Goal: Task Accomplishment & Management: Use online tool/utility

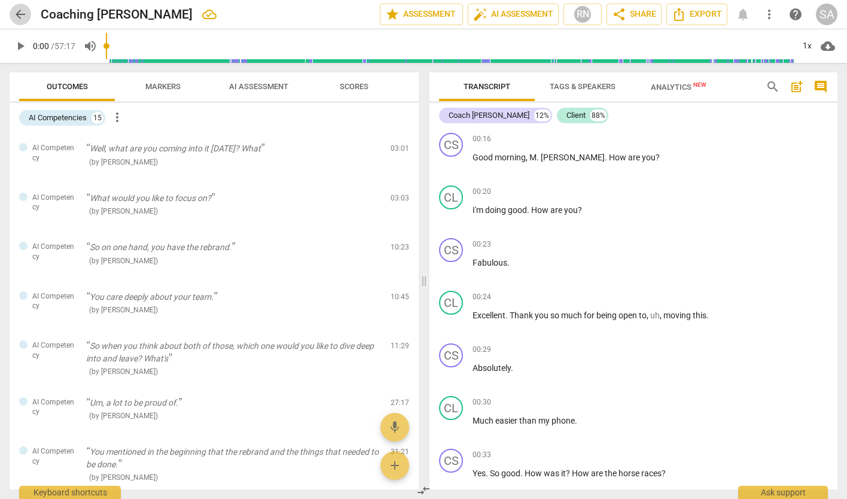
click at [18, 19] on span "arrow_back" at bounding box center [20, 14] width 14 height 14
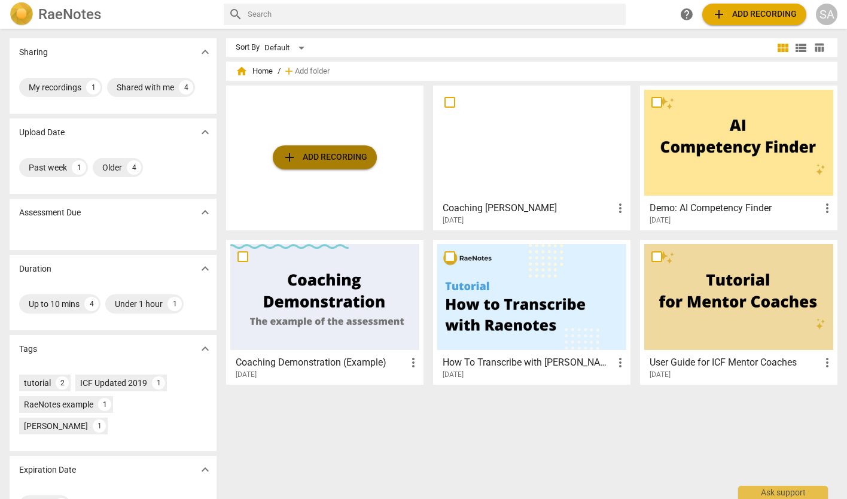
click at [306, 156] on span "add Add recording" at bounding box center [324, 157] width 85 height 14
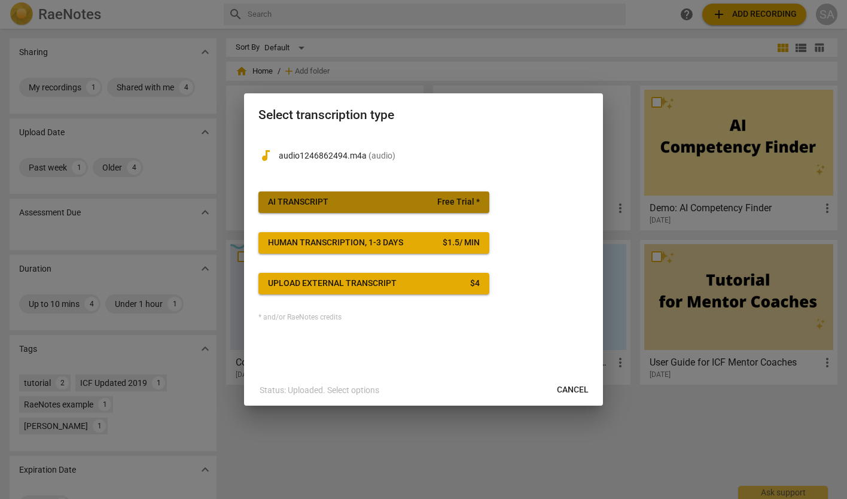
click at [450, 201] on span "Free Trial *" at bounding box center [458, 202] width 42 height 12
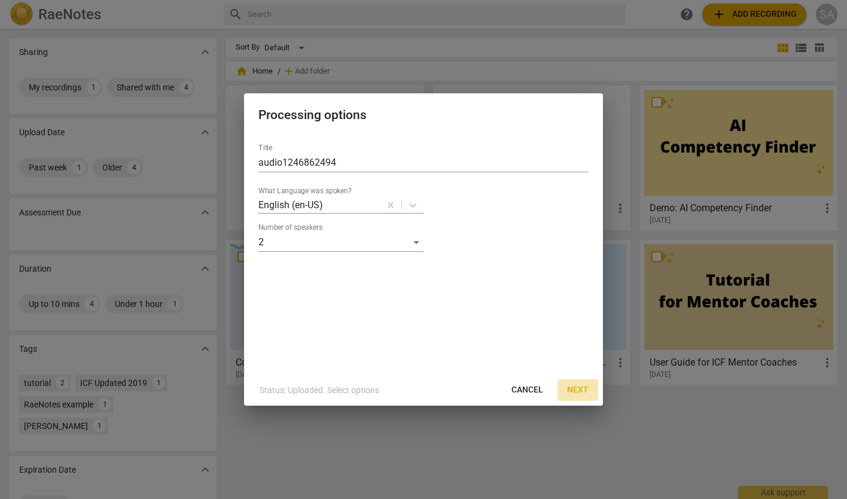
click at [582, 390] on span "Next" at bounding box center [578, 390] width 22 height 12
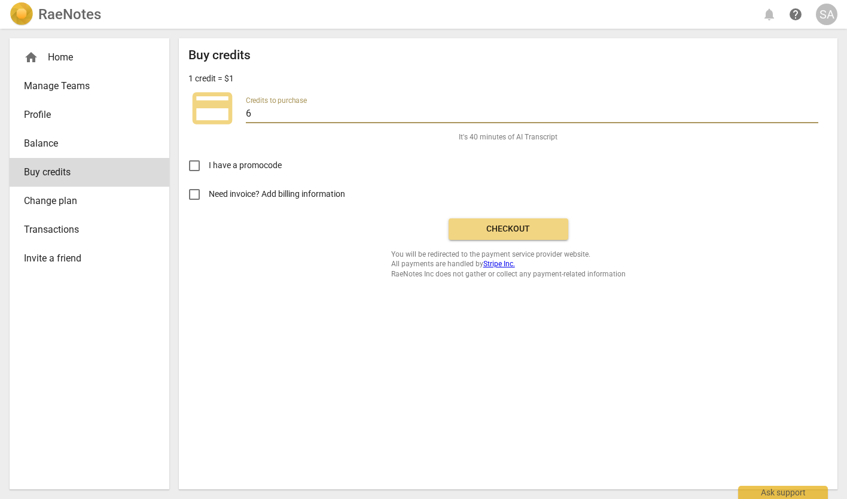
click at [296, 114] on input "6" at bounding box center [532, 114] width 572 height 17
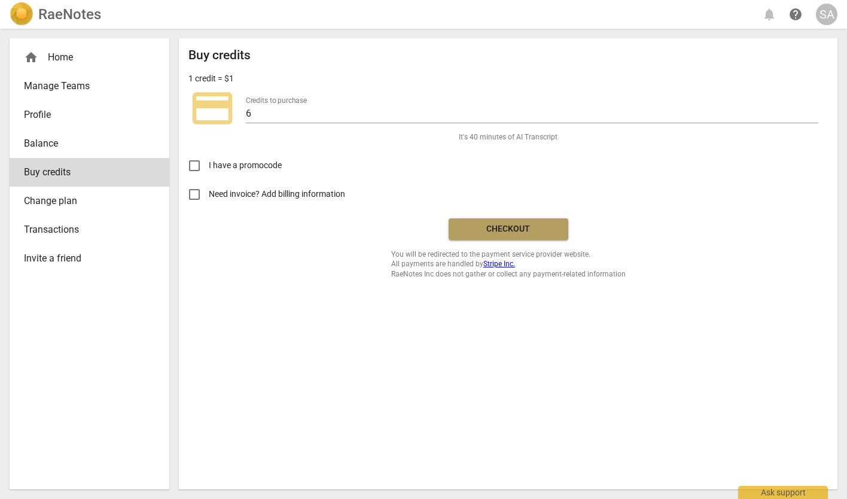
click at [501, 228] on span "Checkout" at bounding box center [508, 229] width 100 height 12
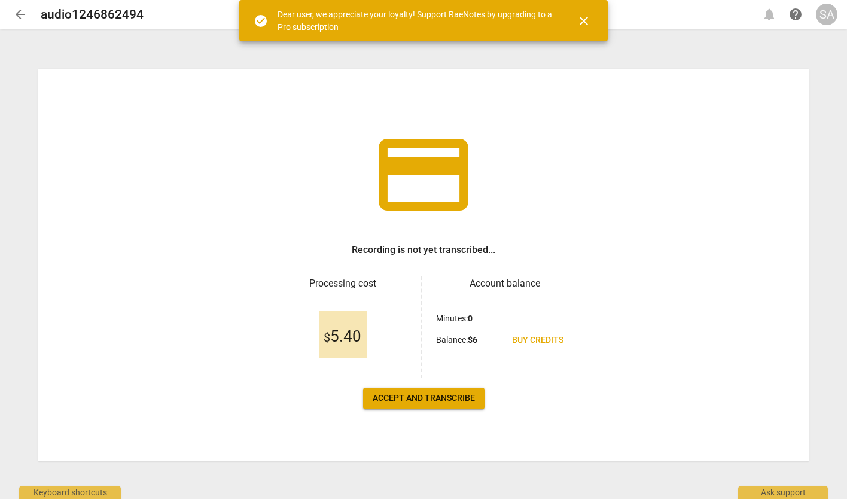
click at [585, 22] on span "close" at bounding box center [583, 21] width 14 height 14
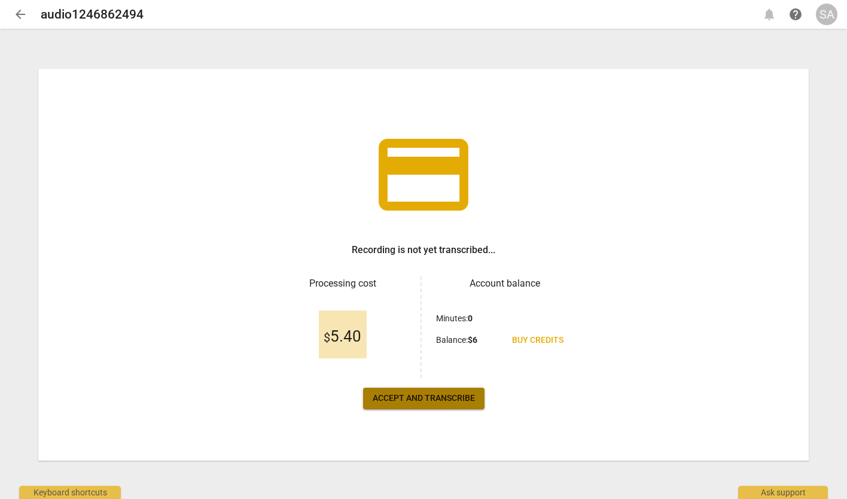
click at [420, 401] on span "Accept and transcribe" at bounding box center [424, 398] width 102 height 12
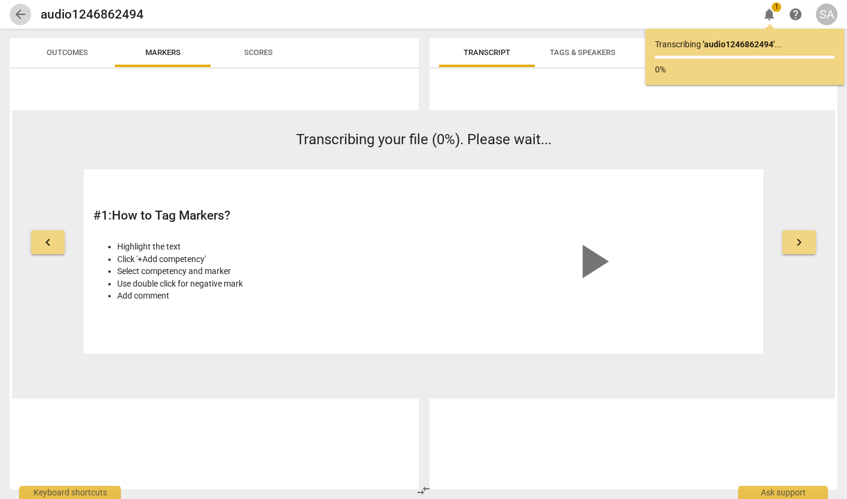
click at [18, 16] on span "arrow_back" at bounding box center [20, 14] width 14 height 14
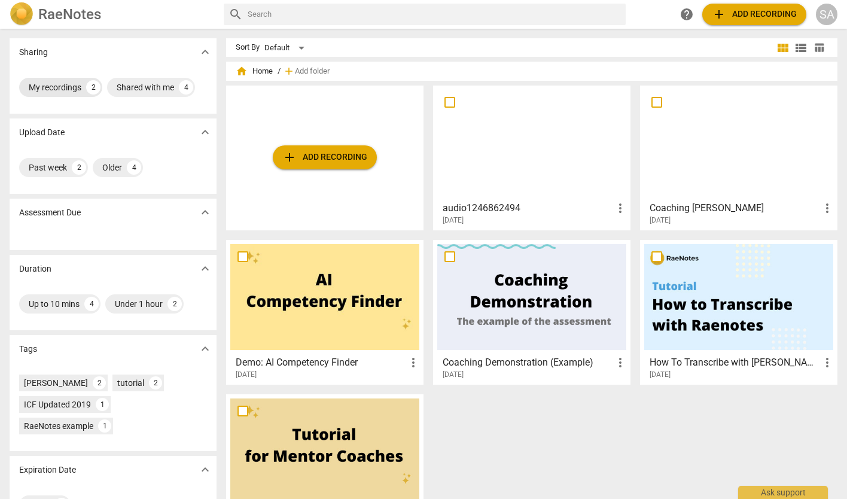
click at [64, 84] on div "My recordings" at bounding box center [55, 87] width 53 height 12
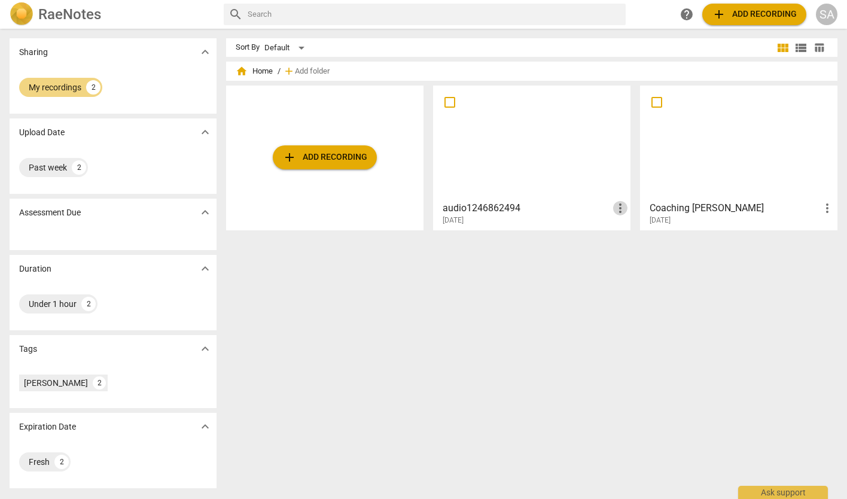
click at [614, 206] on span "more_vert" at bounding box center [620, 208] width 14 height 14
click at [491, 206] on div at bounding box center [423, 249] width 847 height 499
click at [477, 206] on h3 "audio1246862494" at bounding box center [528, 208] width 170 height 14
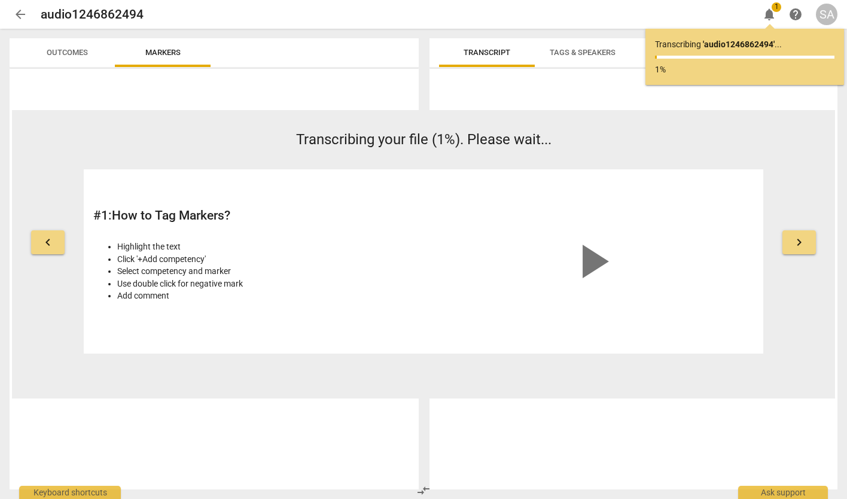
click at [21, 14] on span "arrow_back" at bounding box center [20, 14] width 14 height 14
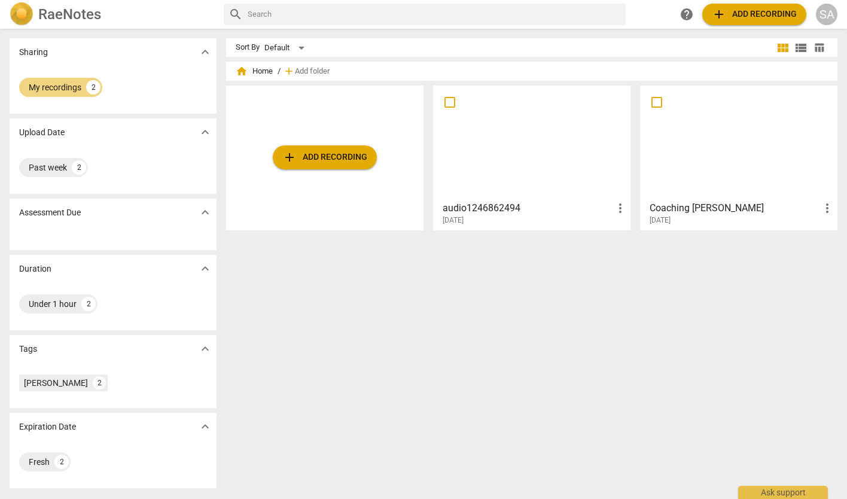
click at [501, 209] on h3 "audio1246862494" at bounding box center [528, 208] width 170 height 14
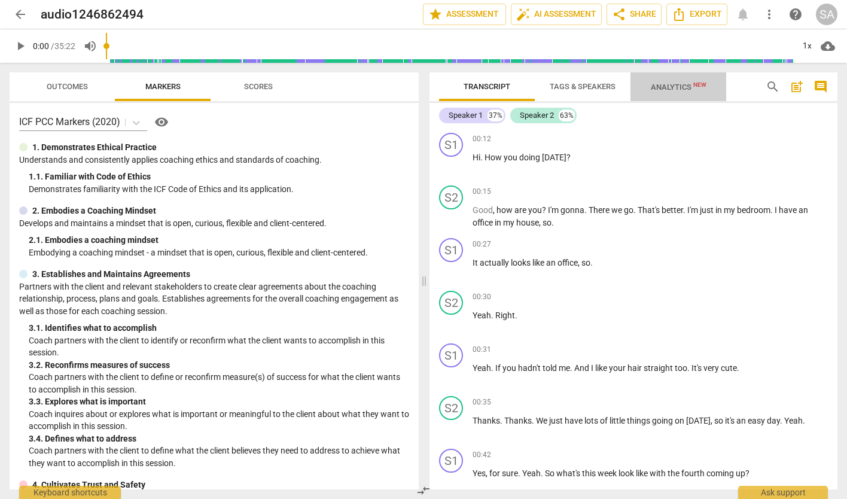
click at [666, 90] on span "Analytics New" at bounding box center [679, 87] width 56 height 9
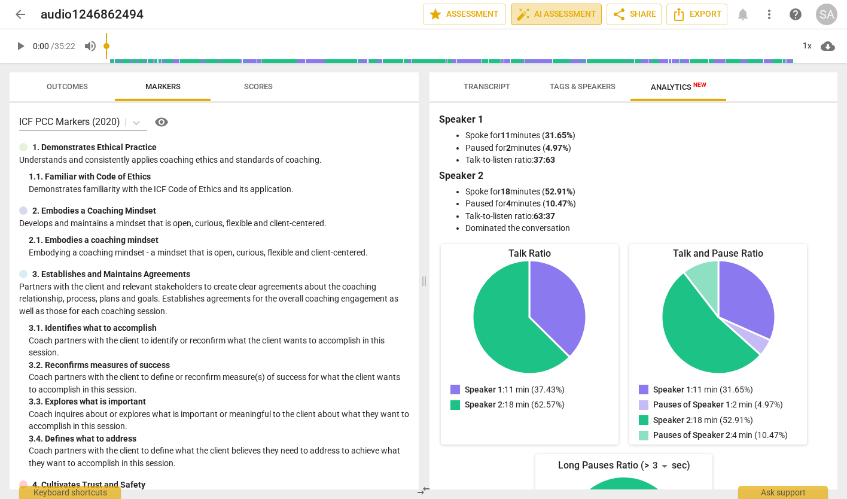
click at [541, 14] on span "auto_fix_high AI Assessment" at bounding box center [556, 14] width 80 height 14
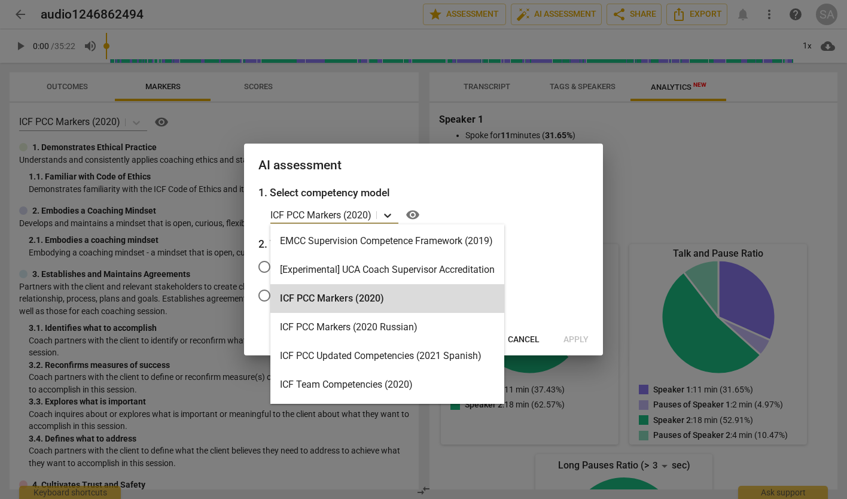
click at [390, 212] on icon at bounding box center [388, 215] width 12 height 12
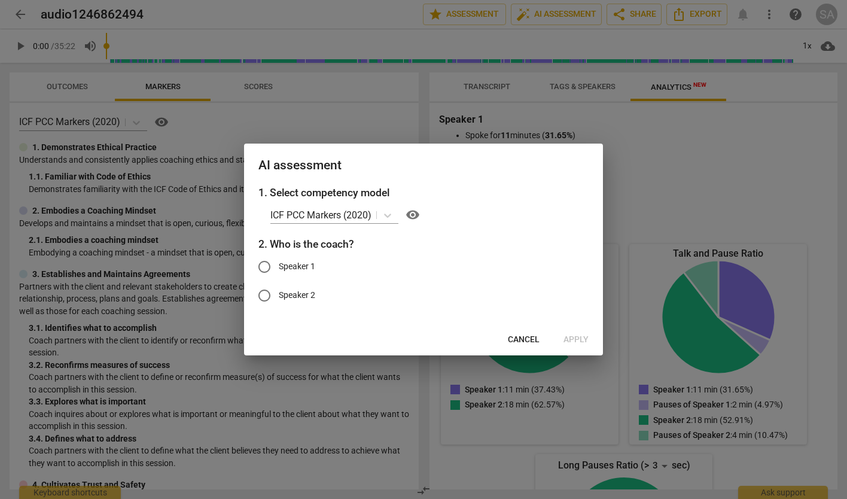
click at [544, 241] on h3 "2. Who is the coach?" at bounding box center [423, 244] width 330 height 16
click at [285, 264] on span "Speaker 1" at bounding box center [297, 266] width 36 height 13
click at [279, 264] on input "Speaker 1" at bounding box center [264, 266] width 29 height 29
radio input "true"
drag, startPoint x: 459, startPoint y: 157, endPoint x: 459, endPoint y: 163, distance: 6.6
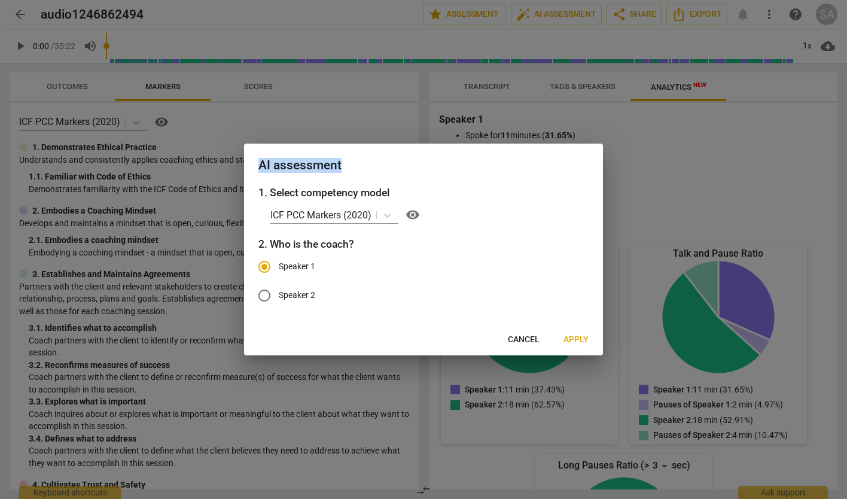
click at [459, 163] on div "AI assessment" at bounding box center [423, 164] width 359 height 41
click at [573, 338] on span "Apply" at bounding box center [575, 340] width 25 height 12
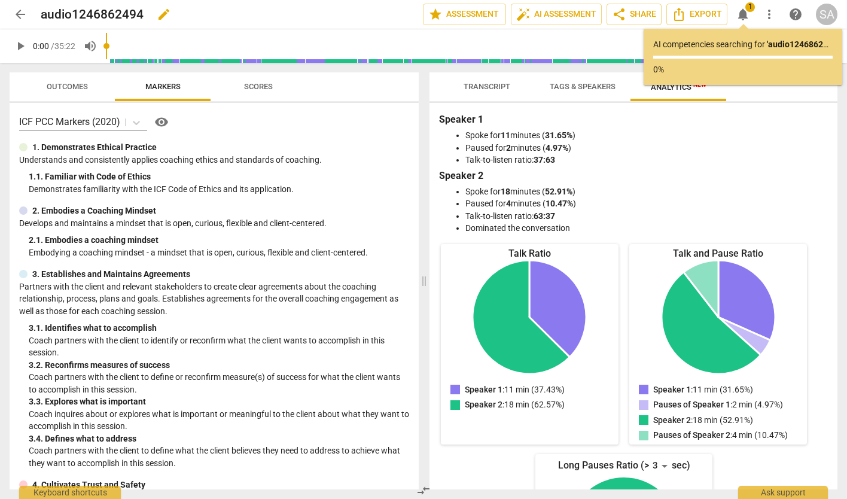
click at [77, 18] on h2 "audio1246862494" at bounding box center [92, 14] width 103 height 15
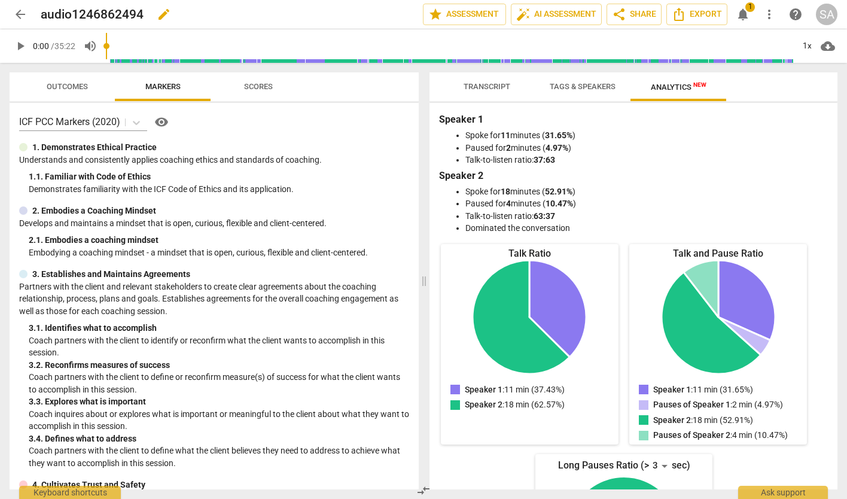
click at [96, 11] on h2 "audio1246862494" at bounding box center [92, 14] width 103 height 15
click at [161, 16] on span "edit" at bounding box center [164, 14] width 14 height 14
drag, startPoint x: 152, startPoint y: 14, endPoint x: 41, endPoint y: 11, distance: 111.3
click at [41, 11] on input "audio1246862494" at bounding box center [205, 14] width 329 height 23
type input "Rian's Coaching"
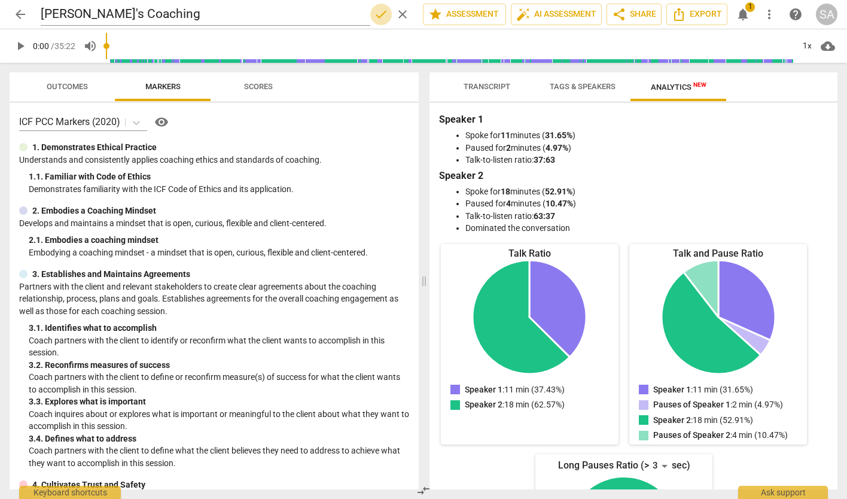
click at [375, 17] on span "done" at bounding box center [381, 14] width 14 height 14
click at [667, 78] on span "Analytics New" at bounding box center [678, 87] width 84 height 18
click at [78, 82] on span "Outcomes" at bounding box center [67, 86] width 41 height 9
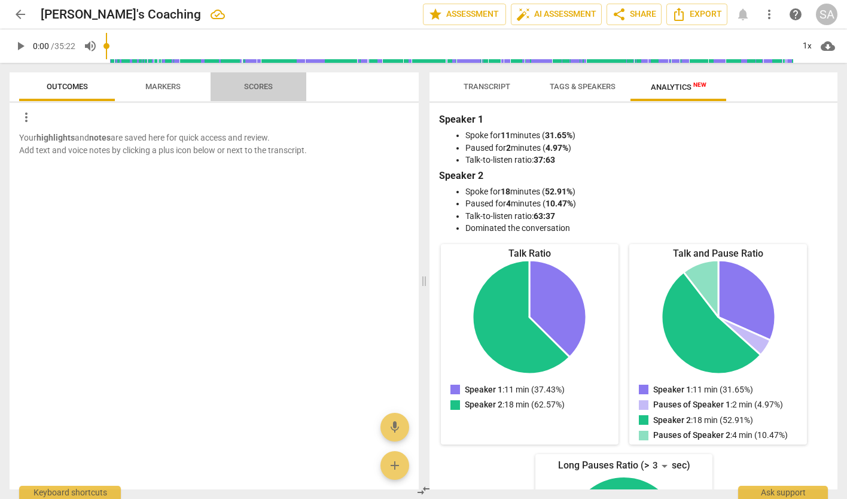
click at [258, 83] on span "Scores" at bounding box center [258, 86] width 29 height 9
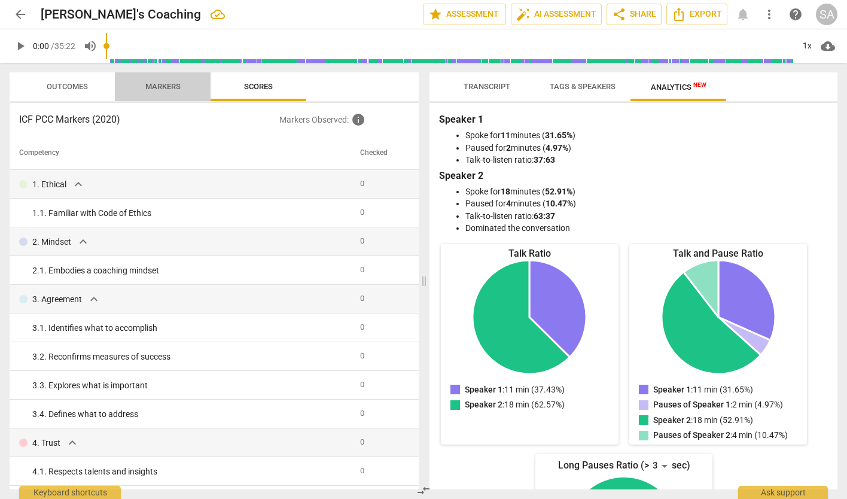
click at [156, 87] on span "Markers" at bounding box center [162, 86] width 35 height 9
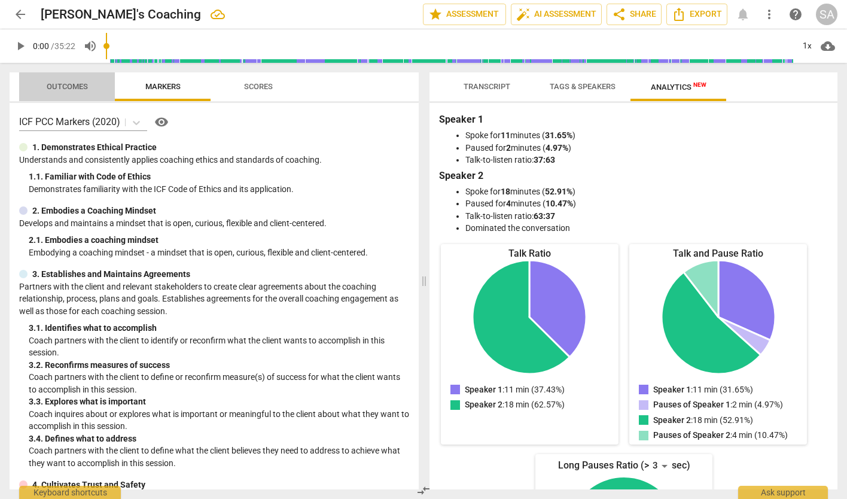
click at [81, 84] on span "Outcomes" at bounding box center [67, 86] width 41 height 9
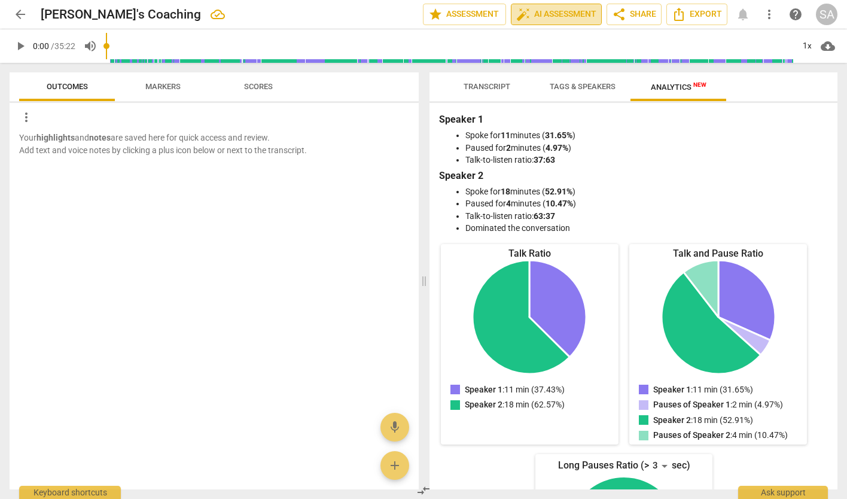
click at [553, 13] on span "auto_fix_high AI Assessment" at bounding box center [556, 14] width 80 height 14
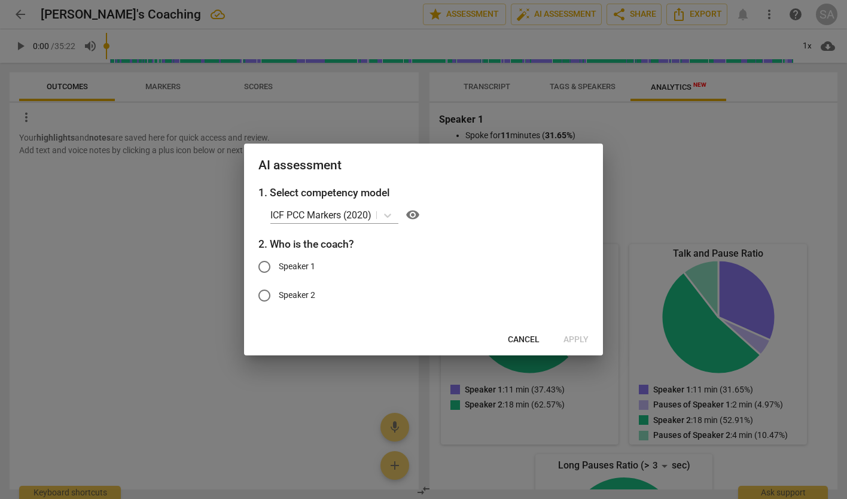
click at [285, 268] on span "Speaker 1" at bounding box center [297, 266] width 36 height 13
click at [279, 268] on input "Speaker 1" at bounding box center [264, 266] width 29 height 29
radio input "true"
click at [535, 253] on label "Speaker 1" at bounding box center [414, 266] width 329 height 29
click at [279, 253] on input "Speaker 1" at bounding box center [264, 266] width 29 height 29
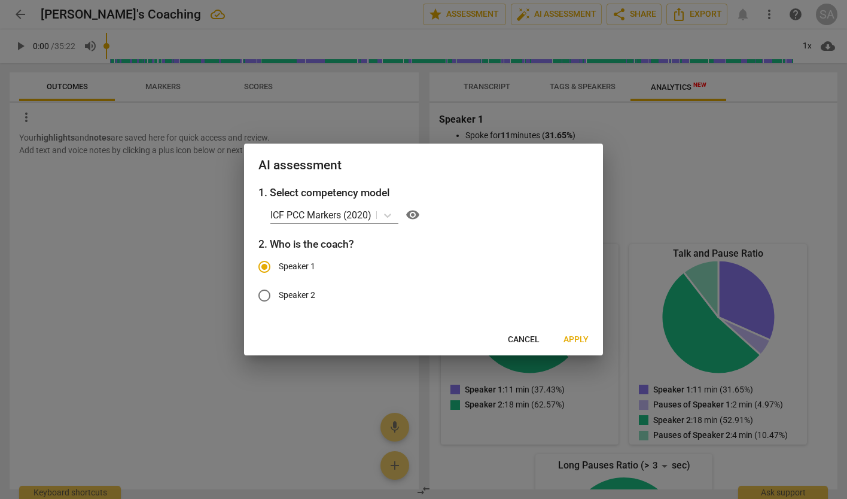
click at [762, 240] on div at bounding box center [423, 249] width 847 height 499
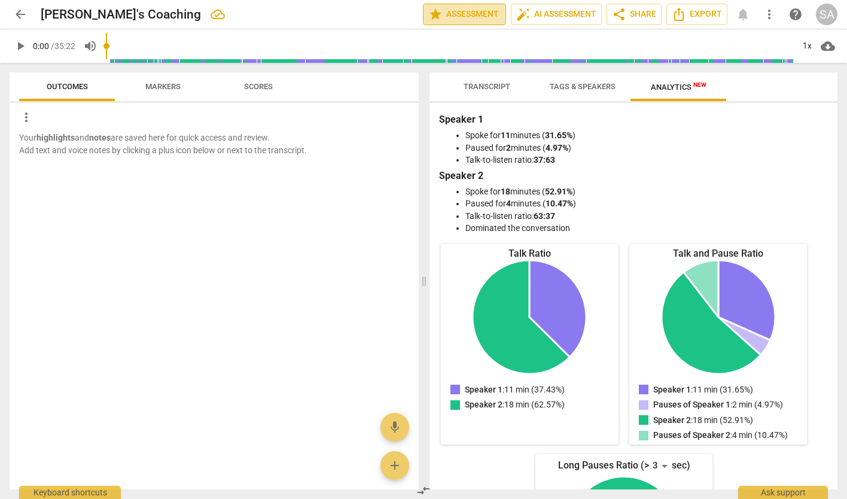
click at [466, 11] on span "star Assessment" at bounding box center [464, 14] width 72 height 14
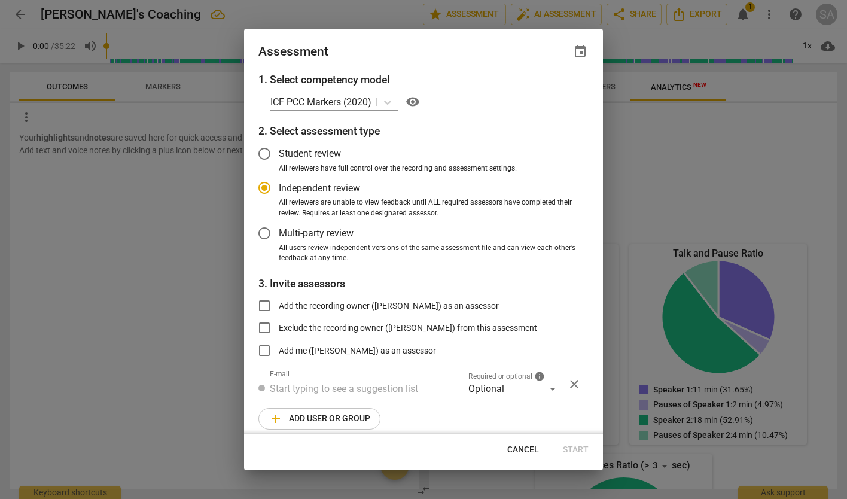
click at [674, 149] on div at bounding box center [423, 249] width 847 height 499
radio input "false"
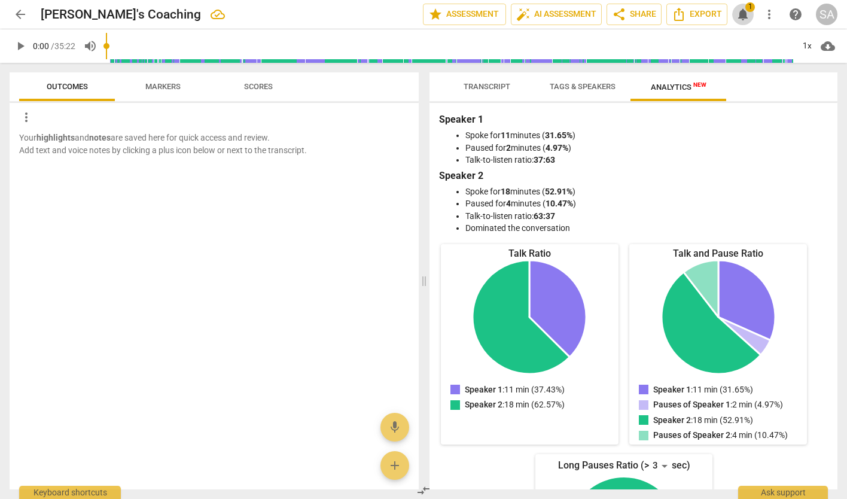
click at [745, 7] on span "1" at bounding box center [750, 7] width 10 height 10
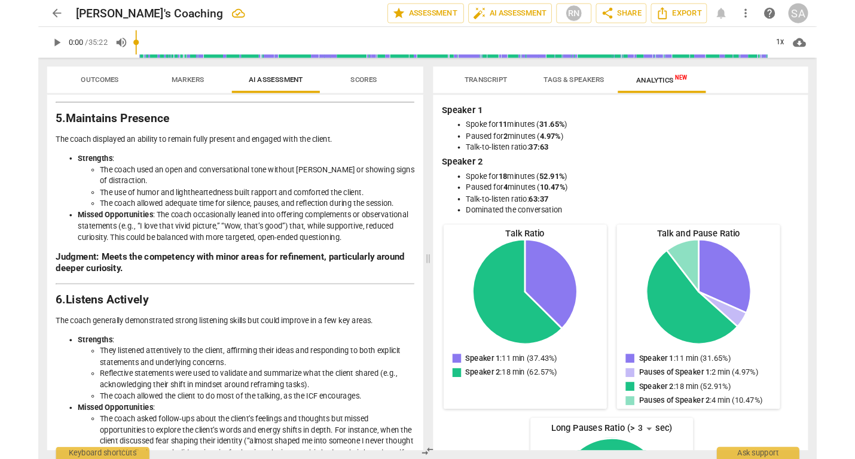
scroll to position [868, 0]
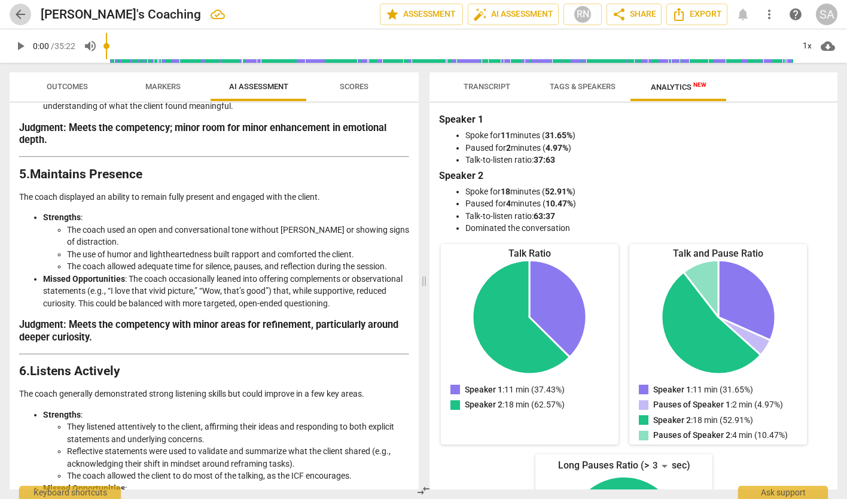
click at [18, 12] on span "arrow_back" at bounding box center [20, 14] width 14 height 14
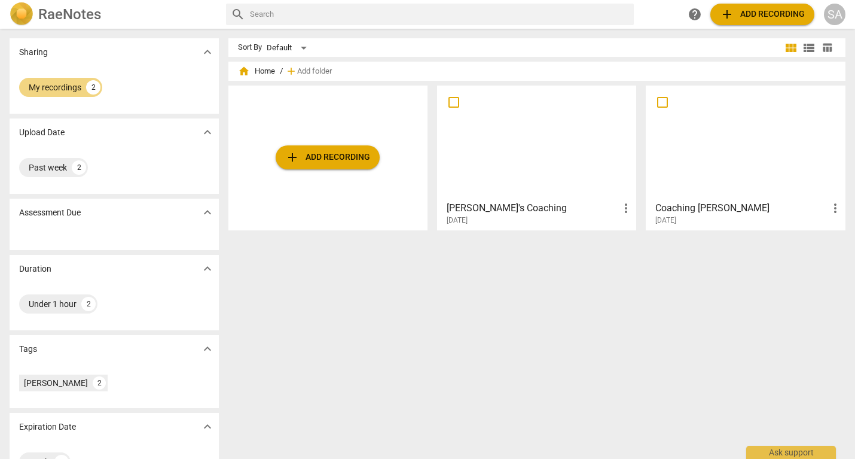
click at [651, 170] on div at bounding box center [745, 143] width 191 height 106
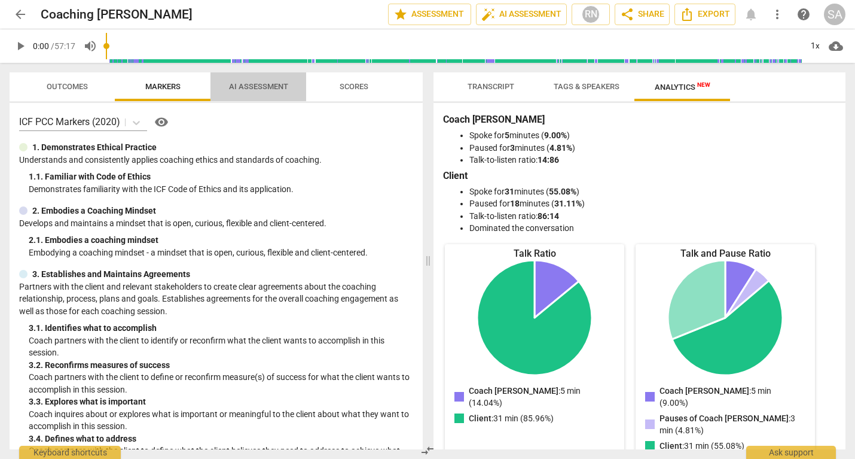
click at [258, 87] on span "AI Assessment" at bounding box center [258, 86] width 59 height 9
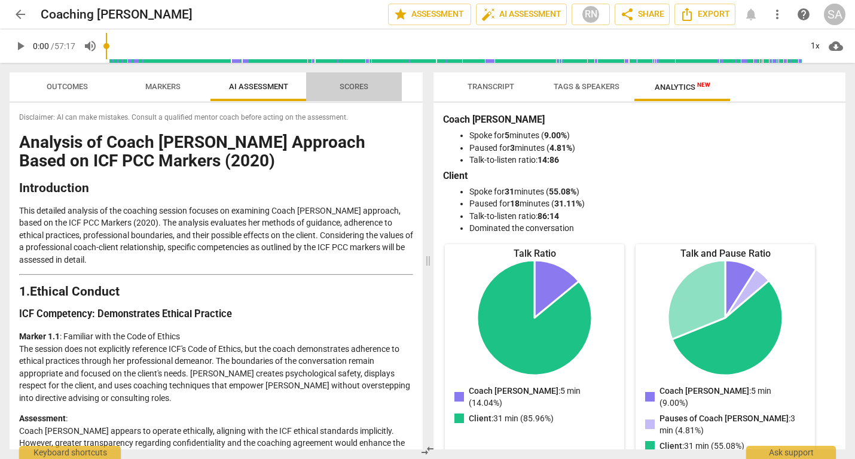
click at [350, 89] on span "Scores" at bounding box center [354, 86] width 29 height 9
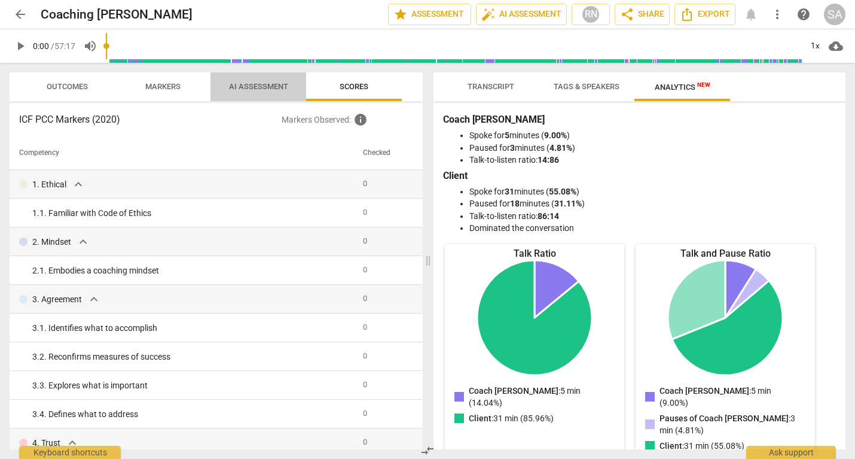
click at [268, 89] on span "AI Assessment" at bounding box center [258, 86] width 59 height 9
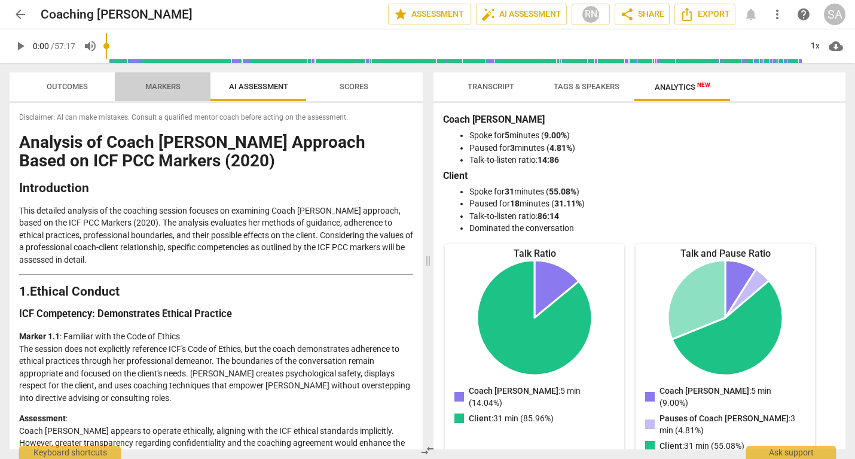
click at [161, 82] on span "Markers" at bounding box center [162, 86] width 35 height 9
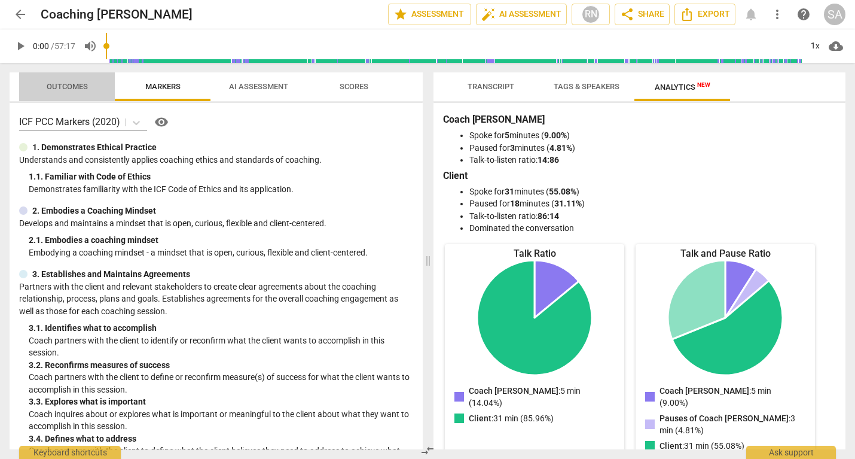
click at [70, 83] on span "Outcomes" at bounding box center [67, 86] width 41 height 9
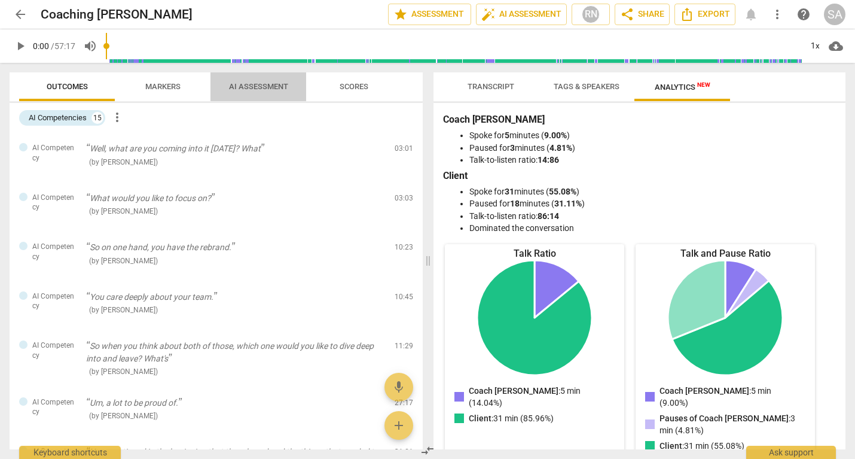
click at [250, 82] on span "AI Assessment" at bounding box center [258, 86] width 59 height 9
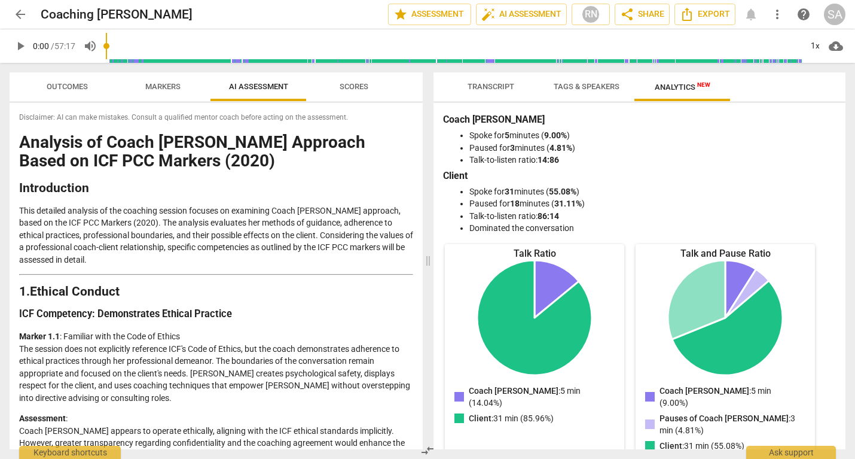
click at [19, 11] on span "arrow_back" at bounding box center [20, 14] width 14 height 14
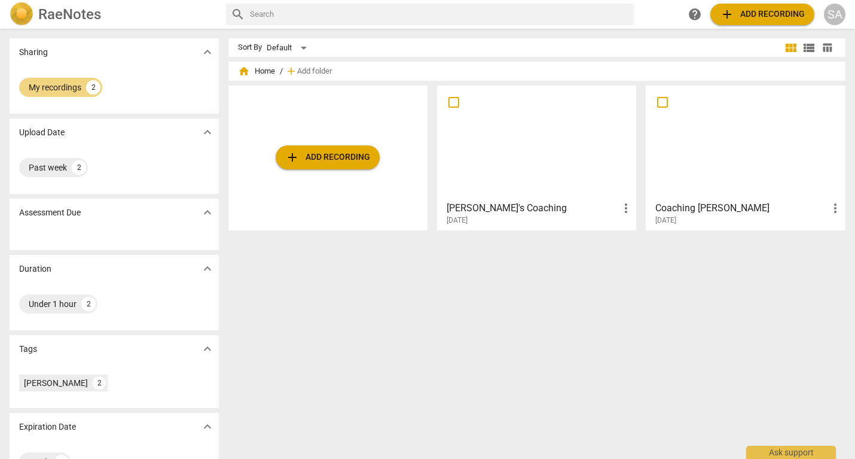
click at [499, 129] on div at bounding box center [536, 143] width 191 height 106
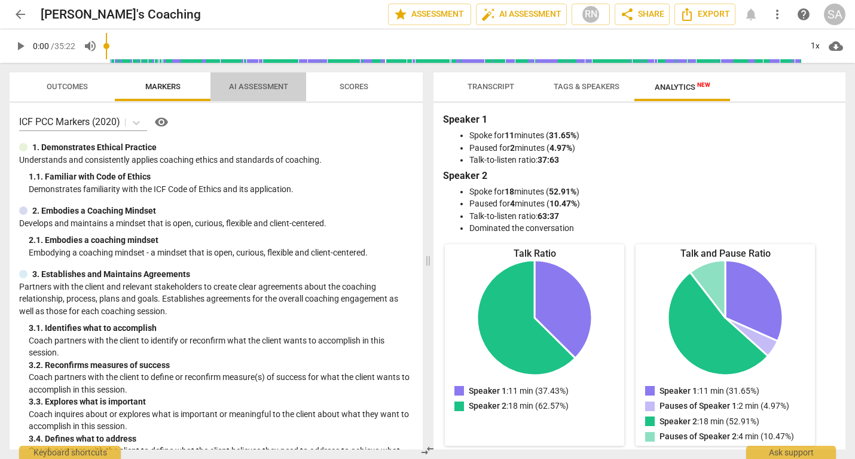
click at [252, 88] on span "AI Assessment" at bounding box center [258, 86] width 59 height 9
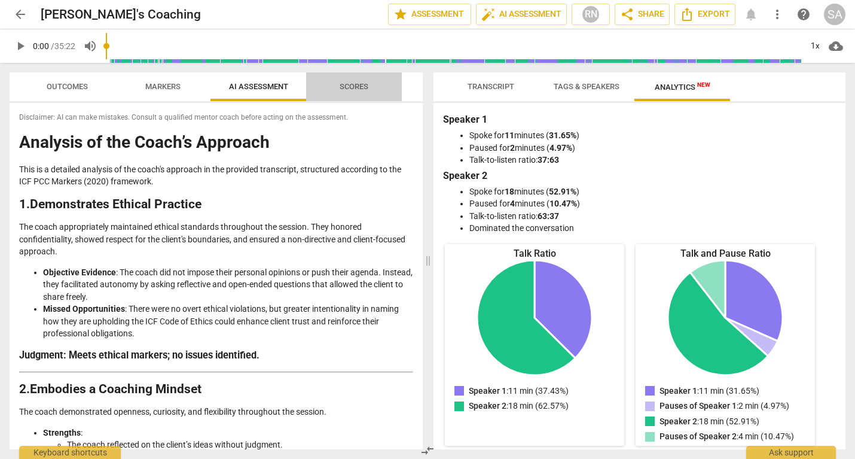
click at [357, 87] on span "Scores" at bounding box center [354, 86] width 29 height 9
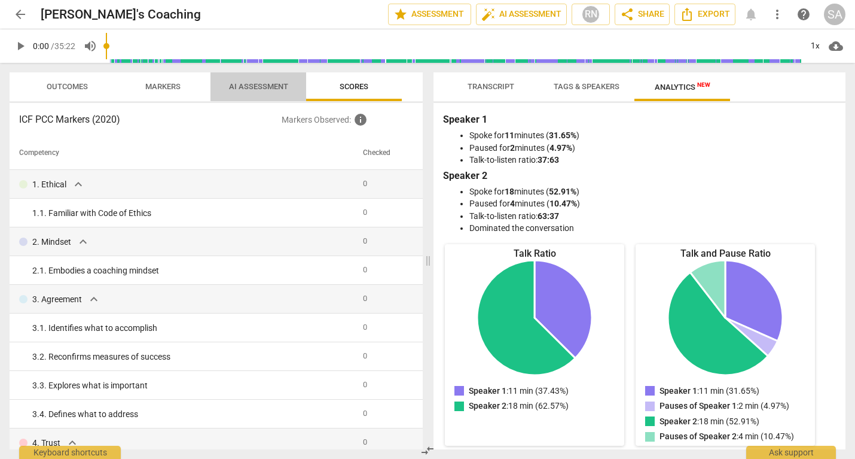
click at [261, 83] on span "AI Assessment" at bounding box center [258, 86] width 59 height 9
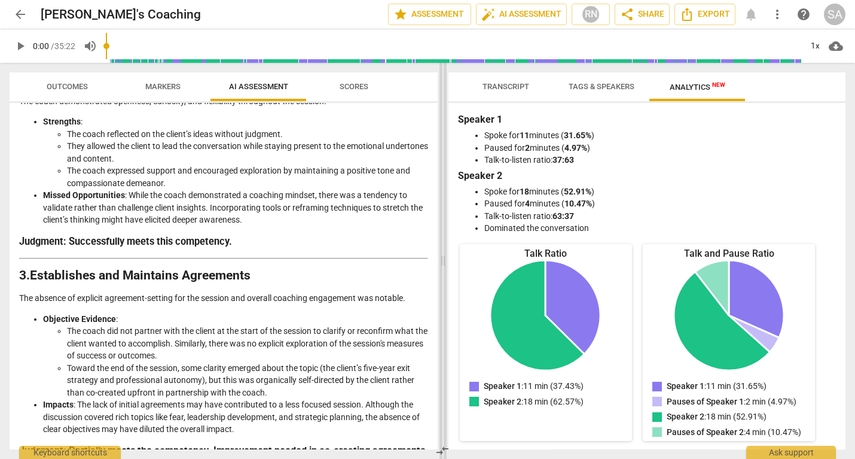
scroll to position [310, 0]
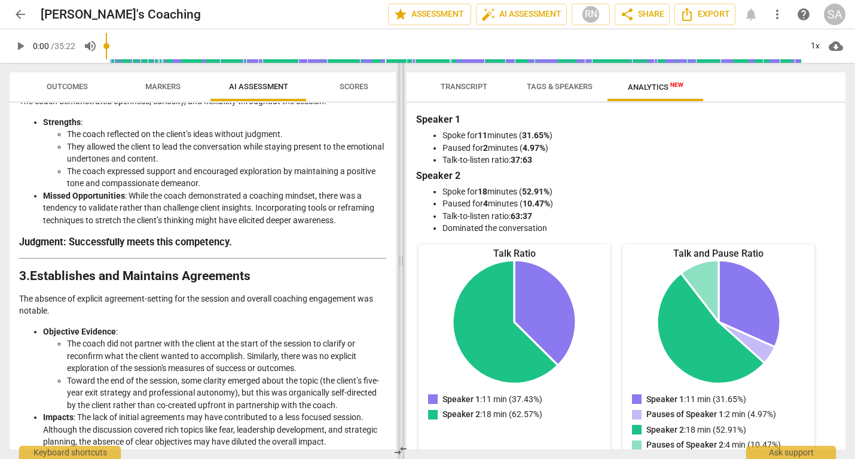
drag, startPoint x: 426, startPoint y: 258, endPoint x: 399, endPoint y: 259, distance: 26.9
click at [399, 259] on span at bounding box center [401, 261] width 7 height 396
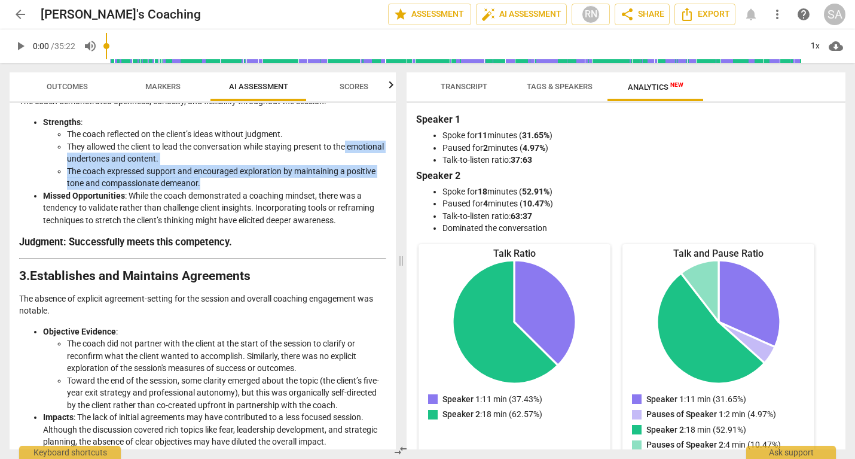
drag, startPoint x: 391, startPoint y: 184, endPoint x: 395, endPoint y: 144, distance: 40.8
click at [395, 144] on div "Disclaimer: AI can make mistakes. Consult a qualified mentor coach before actin…" at bounding box center [203, 276] width 386 height 346
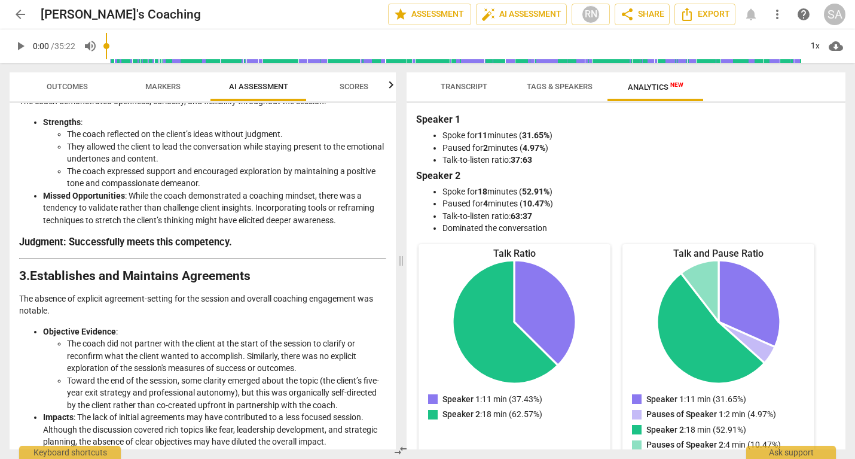
click at [374, 141] on li "They allowed the client to lead the conversation while staying present to the e…" at bounding box center [226, 153] width 319 height 25
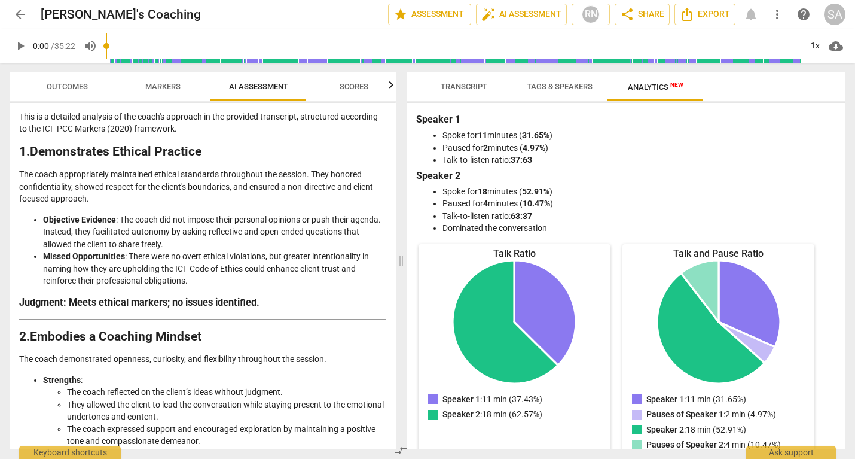
scroll to position [0, 0]
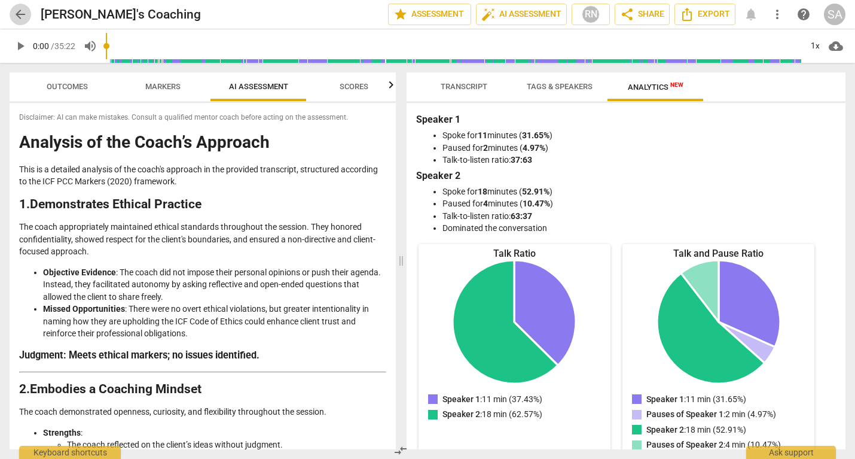
click at [21, 17] on span "arrow_back" at bounding box center [20, 14] width 14 height 14
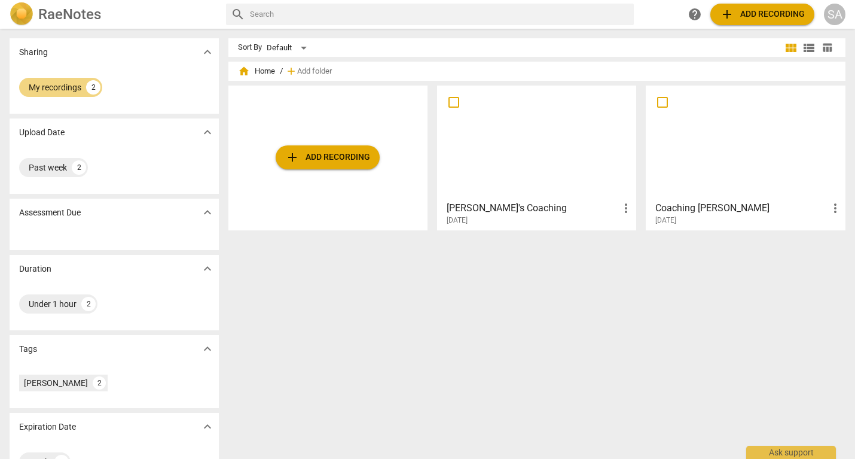
click at [490, 122] on div at bounding box center [536, 143] width 191 height 106
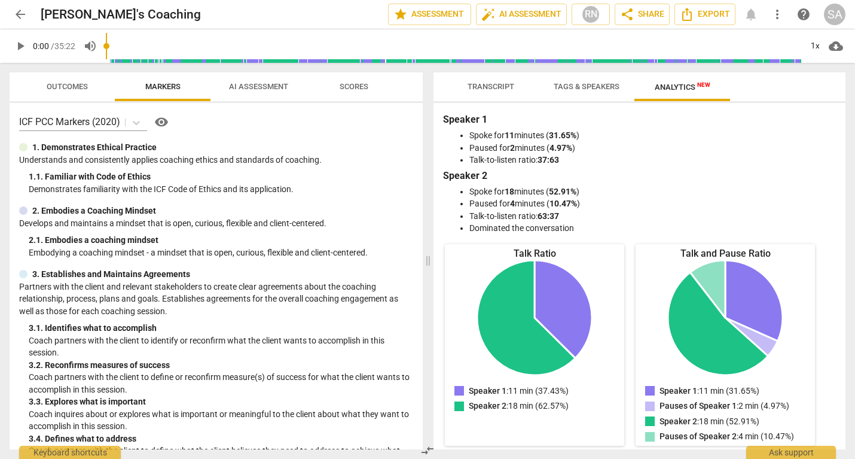
click at [353, 87] on span "Scores" at bounding box center [354, 86] width 29 height 9
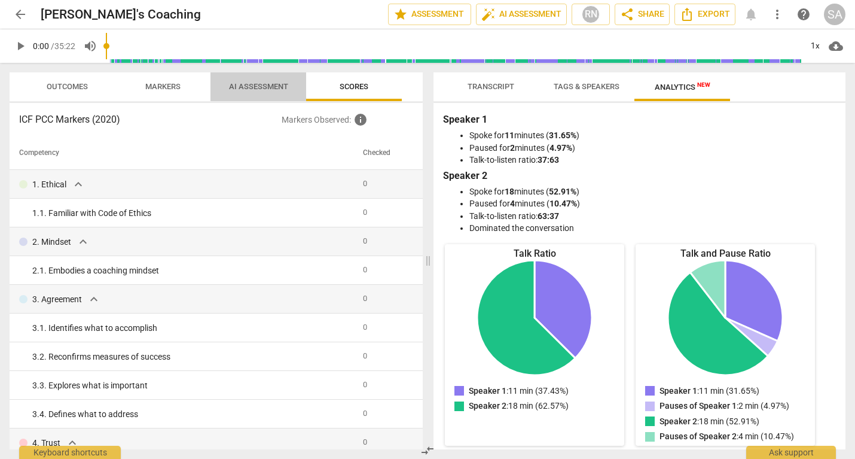
click at [255, 83] on span "AI Assessment" at bounding box center [258, 86] width 59 height 9
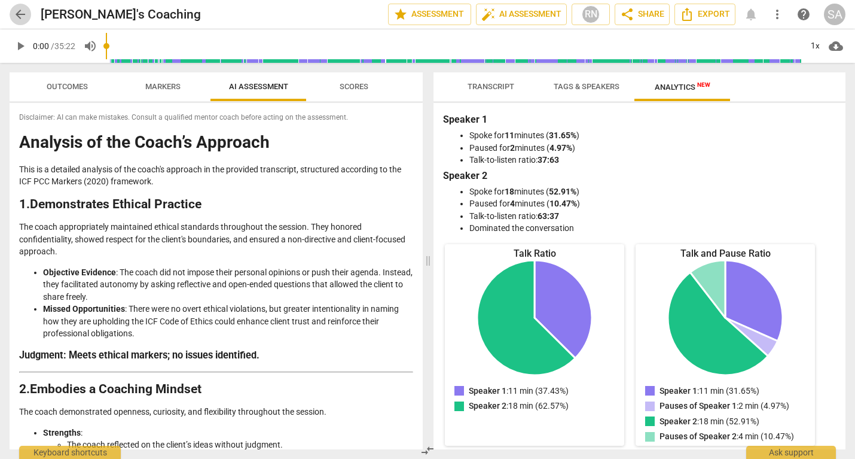
click at [15, 17] on span "arrow_back" at bounding box center [20, 14] width 14 height 14
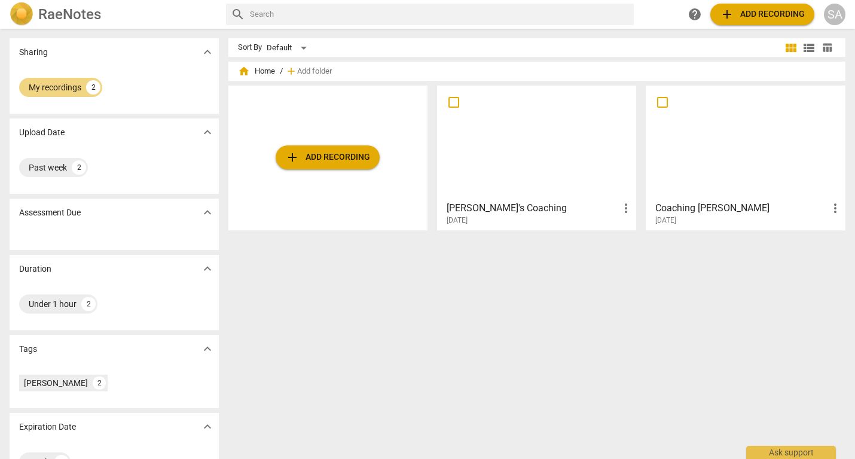
click at [706, 129] on div at bounding box center [745, 143] width 191 height 106
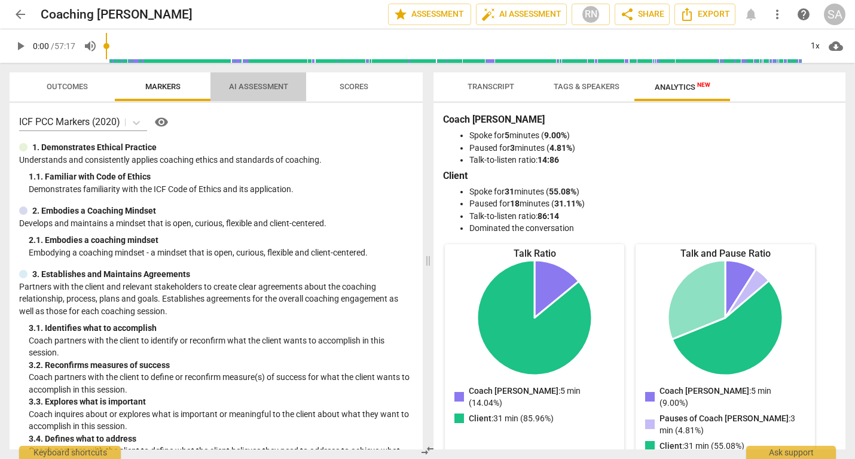
click at [250, 86] on span "AI Assessment" at bounding box center [258, 86] width 59 height 9
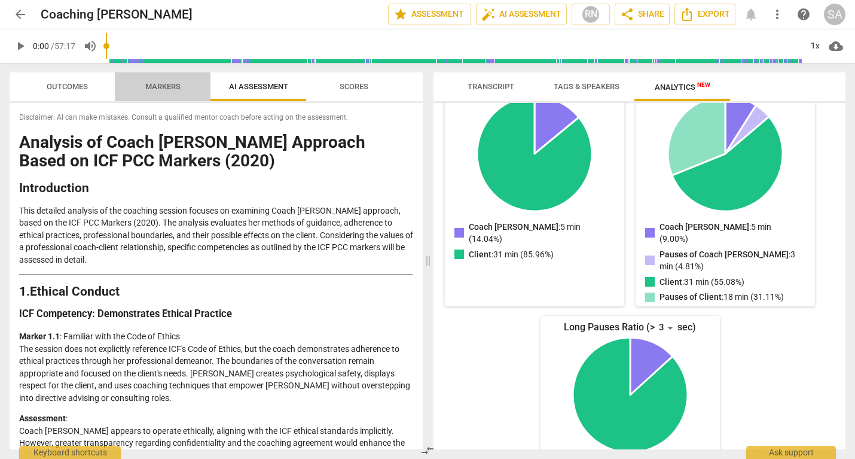
click at [172, 89] on span "Markers" at bounding box center [162, 86] width 35 height 9
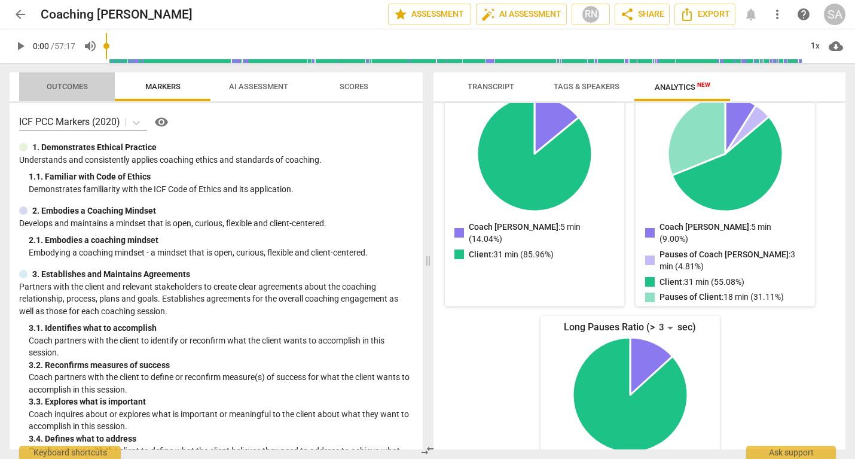
click at [56, 91] on span "Outcomes" at bounding box center [67, 87] width 70 height 16
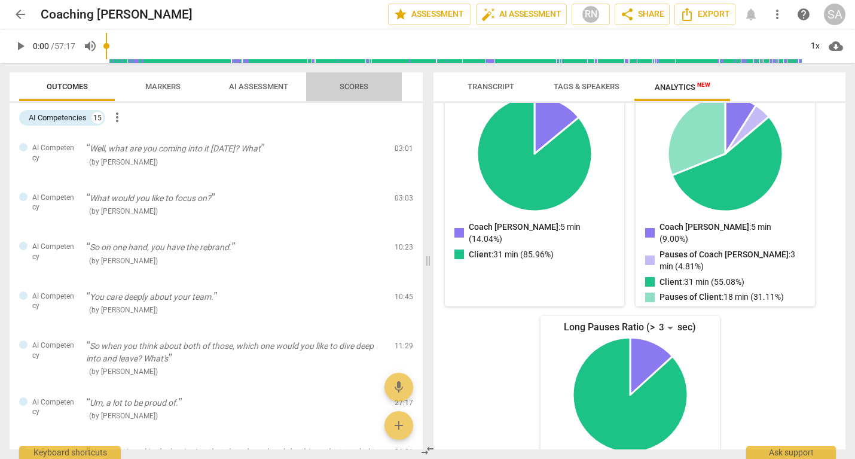
click at [338, 87] on span "Scores" at bounding box center [353, 87] width 57 height 16
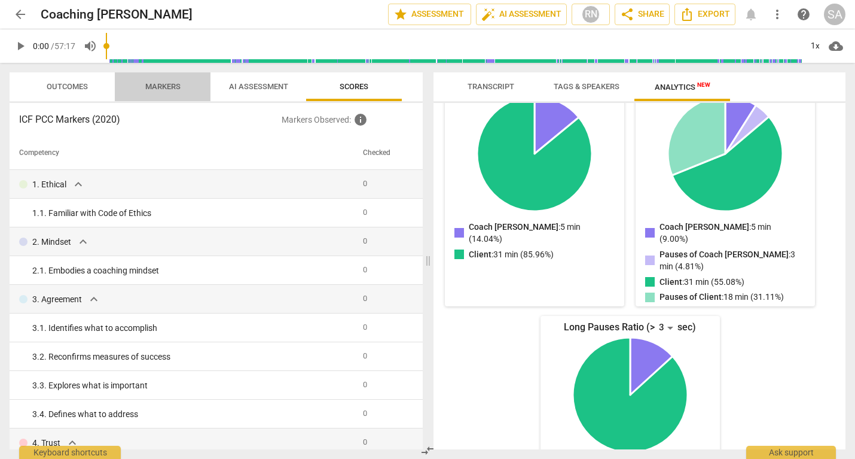
click at [155, 86] on span "Markers" at bounding box center [162, 86] width 35 height 9
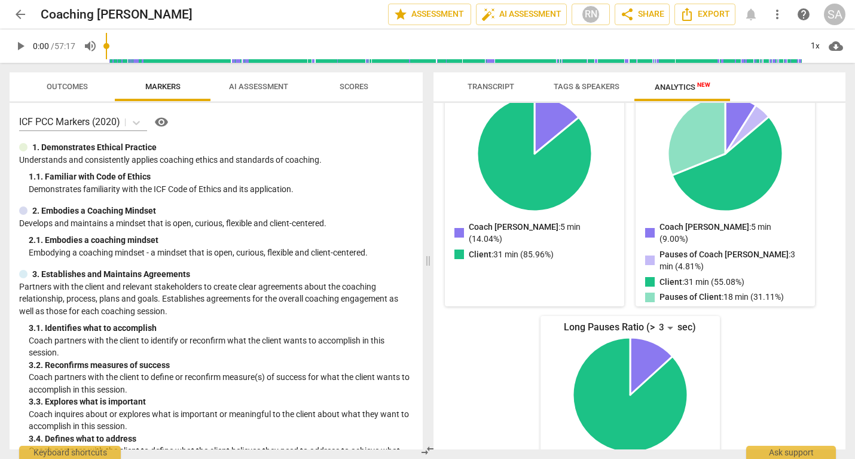
scroll to position [3, 0]
